Goal: Manage account settings

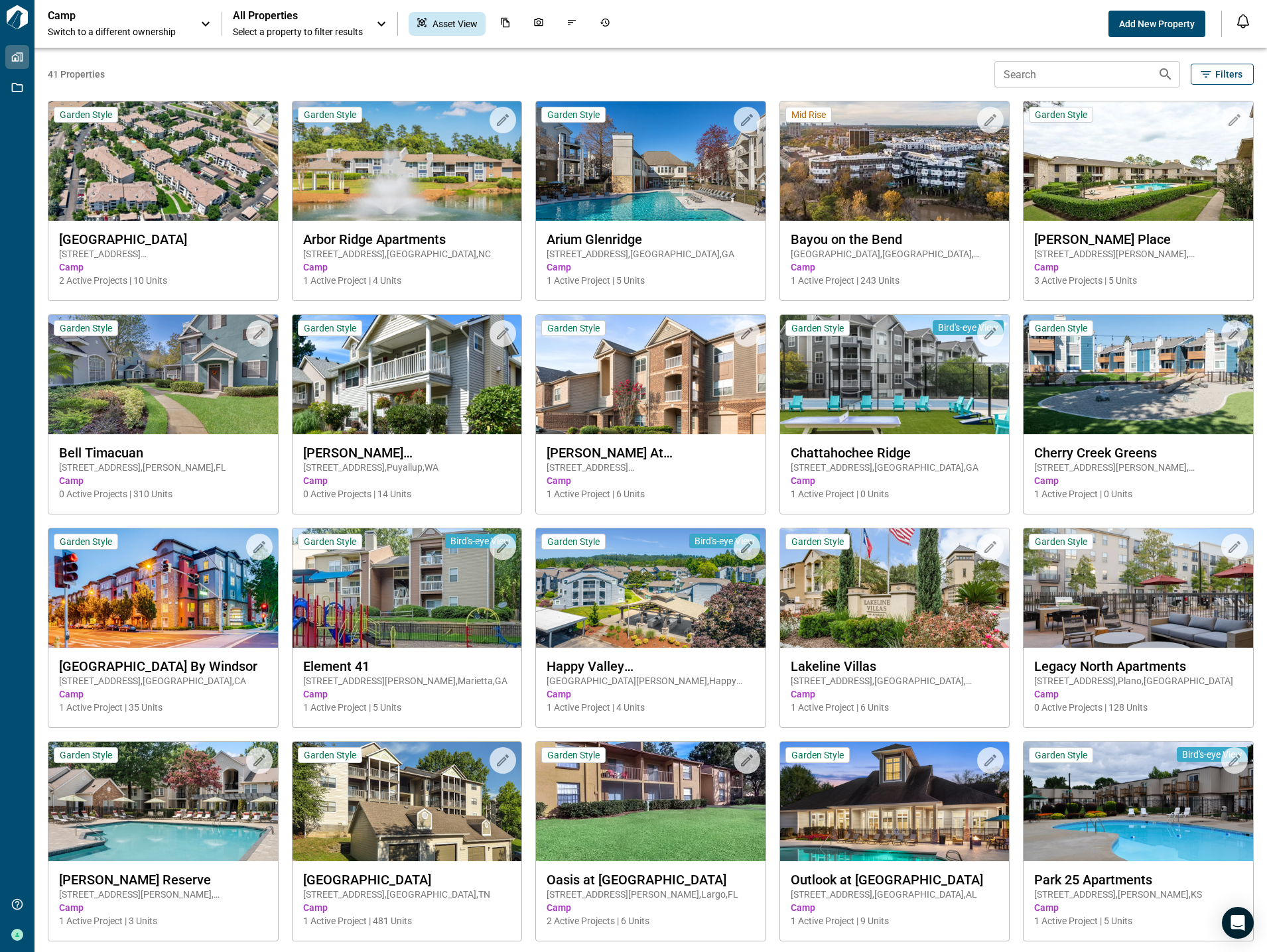
click at [380, 26] on icon at bounding box center [380, 23] width 16 height 16
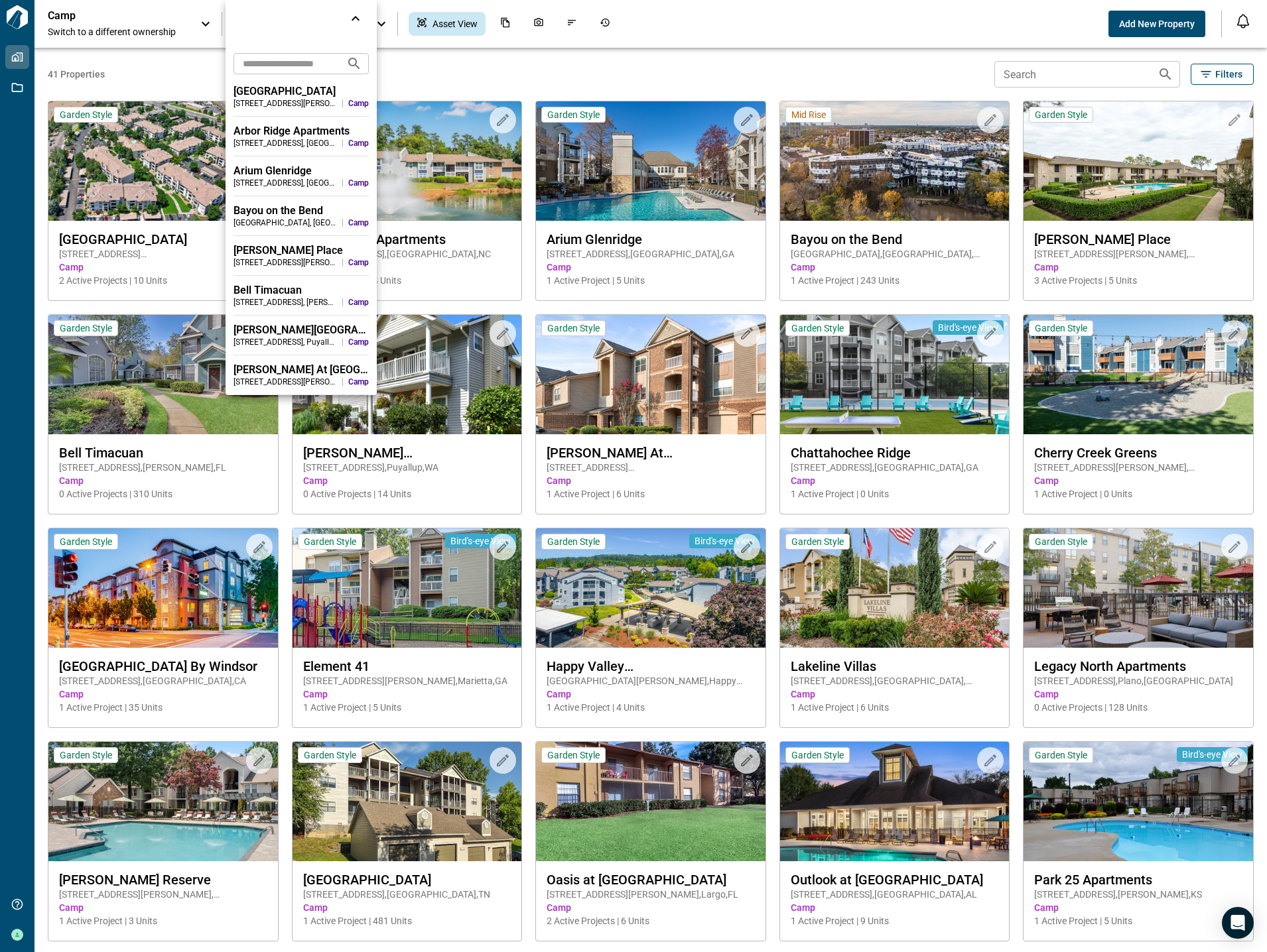
click at [377, 25] on div at bounding box center [300, 18] width 152 height 37
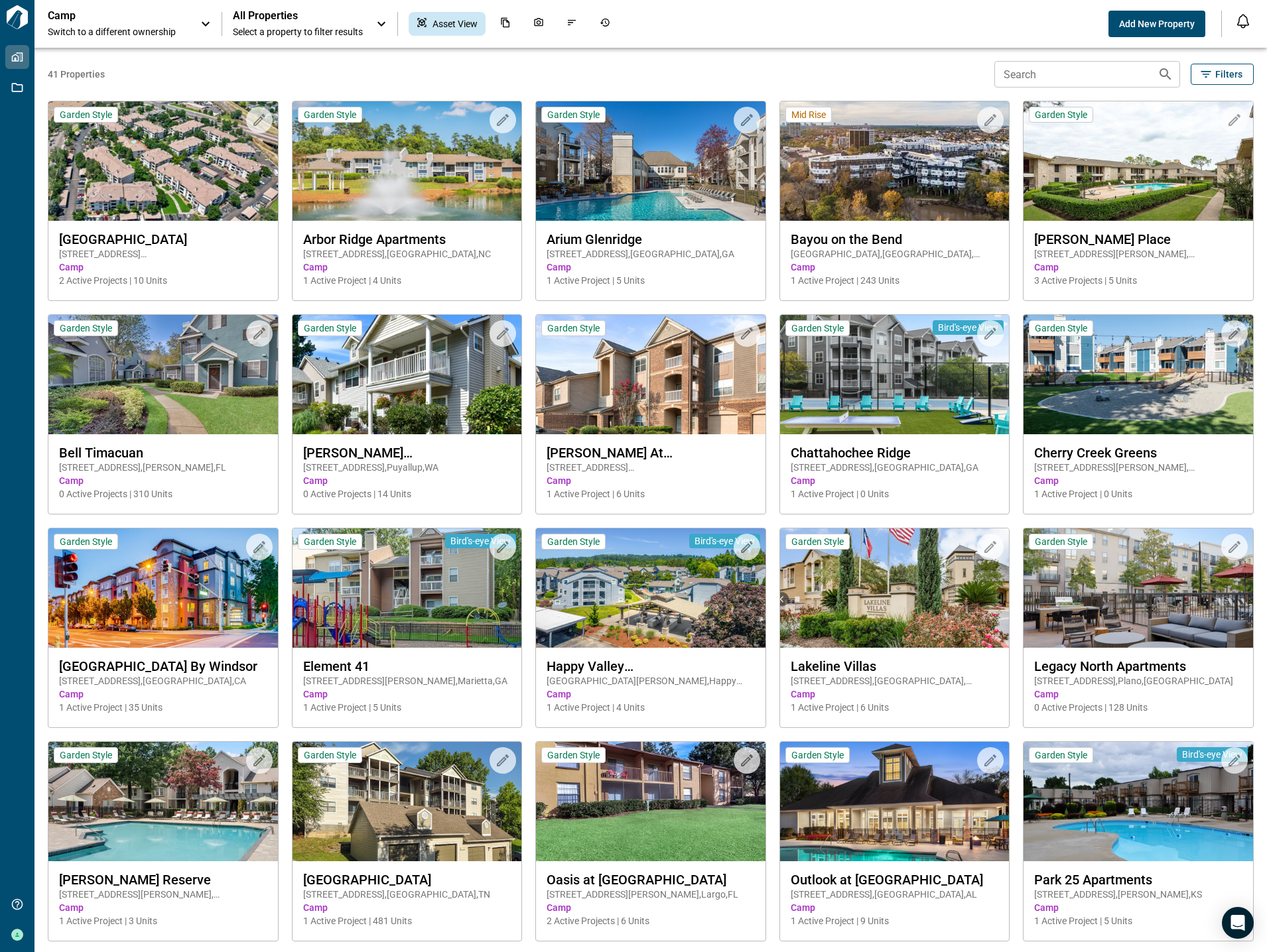
click at [197, 23] on div "Camp Switch to a different ownership" at bounding box center [130, 24] width 165 height 29
click at [197, 23] on div "Camp Switch to a different ownership" at bounding box center [130, 25] width 192 height 51
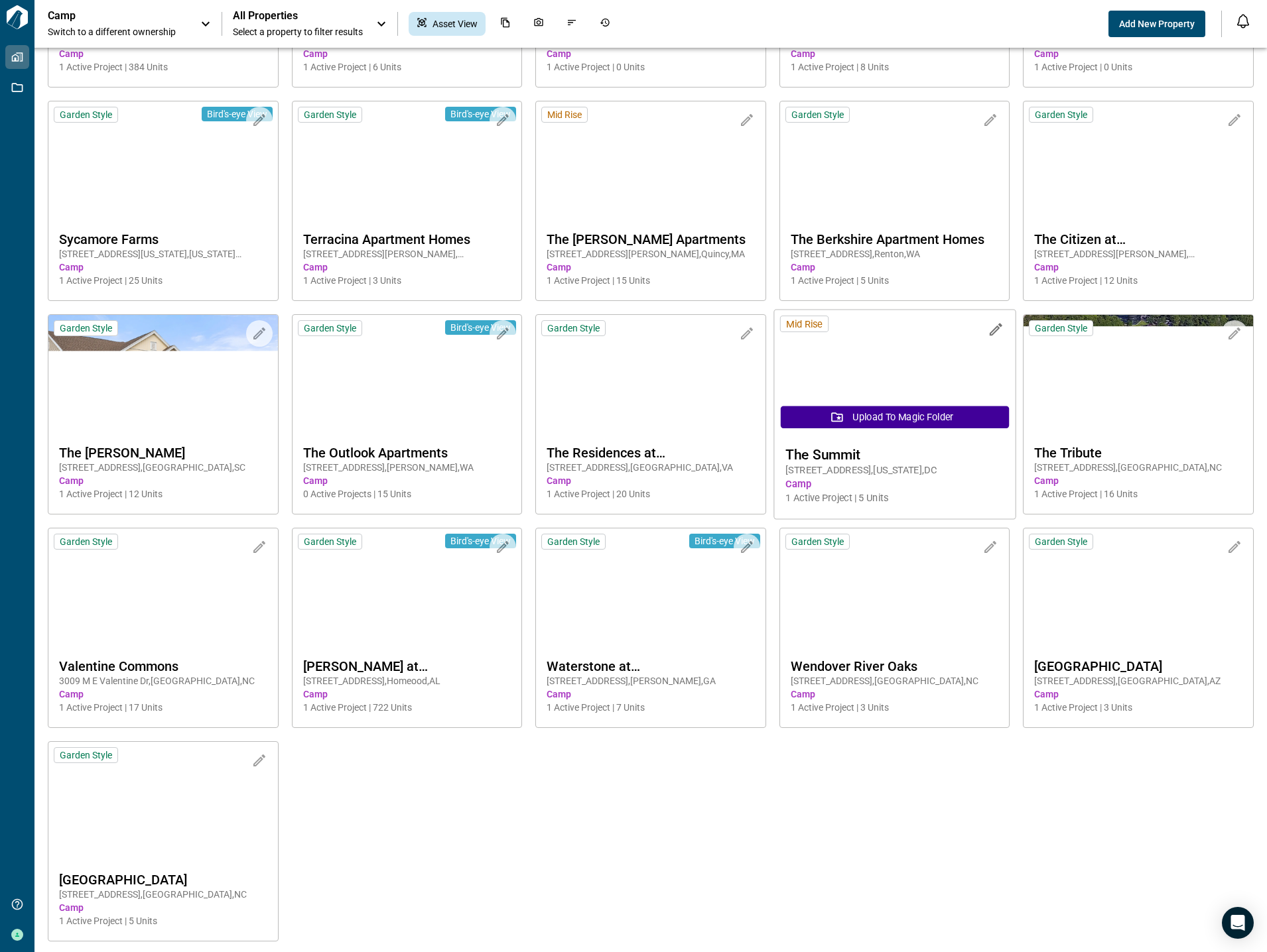
scroll to position [1071, 0]
